Goal: Navigation & Orientation: Find specific page/section

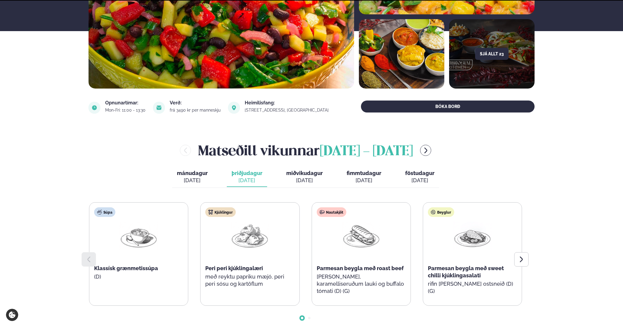
scroll to position [129, 0]
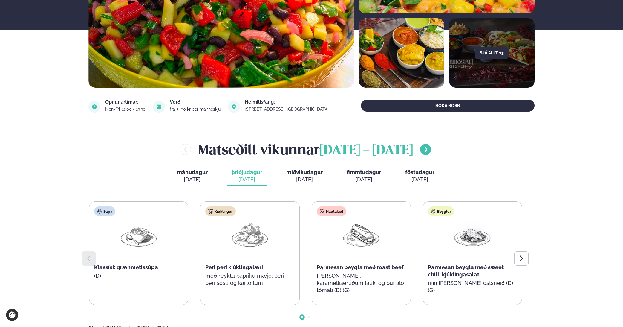
click at [430, 146] on icon "menu-btn-right" at bounding box center [425, 149] width 7 height 7
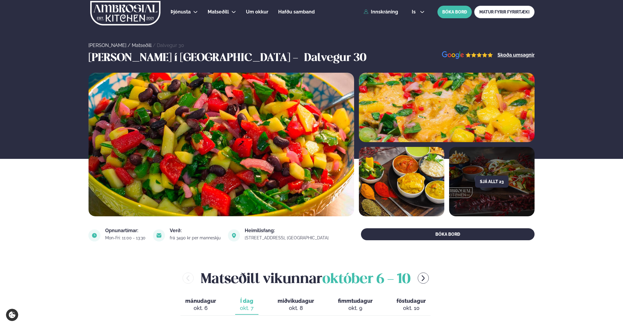
scroll to position [129, 0]
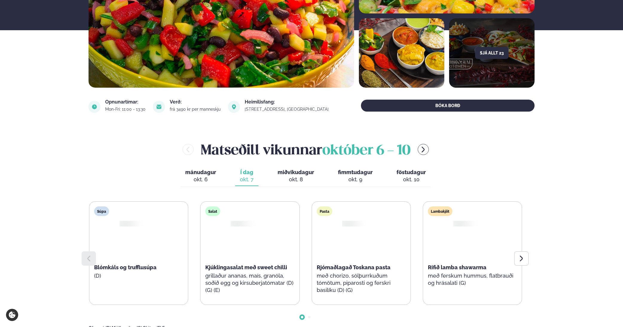
click at [425, 147] on icon "menu-btn-right" at bounding box center [423, 149] width 7 height 7
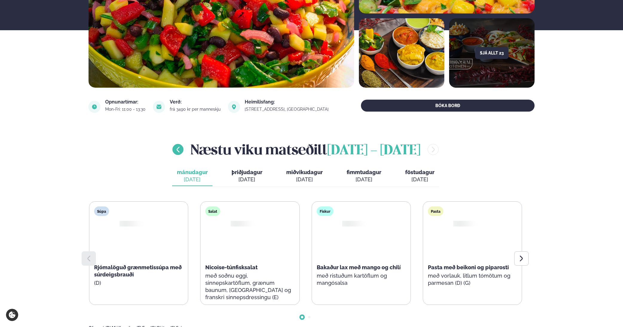
click at [177, 150] on icon "menu-btn-left" at bounding box center [178, 149] width 3 height 6
